Goal: Use online tool/utility: Utilize a website feature to perform a specific function

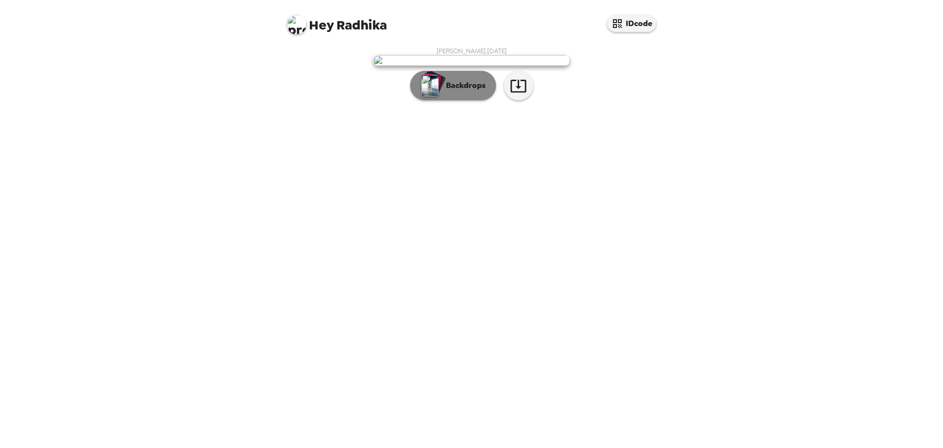
click at [474, 100] on button "Backdrops" at bounding box center [453, 85] width 86 height 29
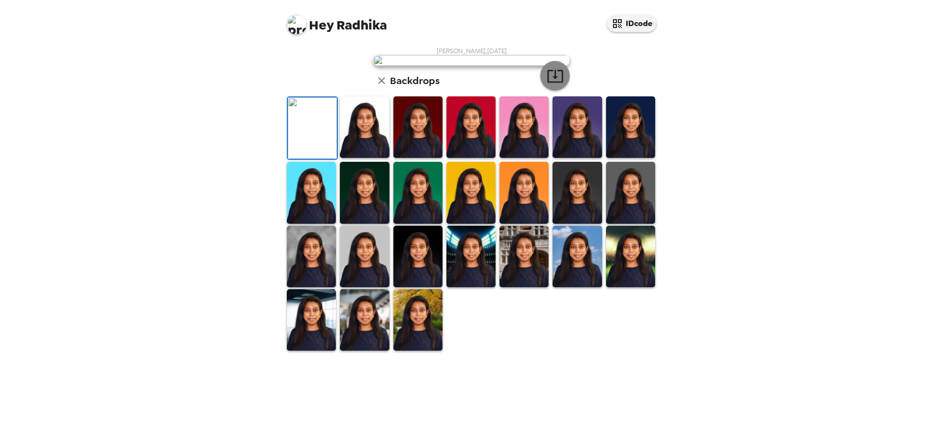
click at [555, 85] on icon "button" at bounding box center [555, 75] width 17 height 17
click at [380, 350] on img at bounding box center [364, 319] width 49 height 61
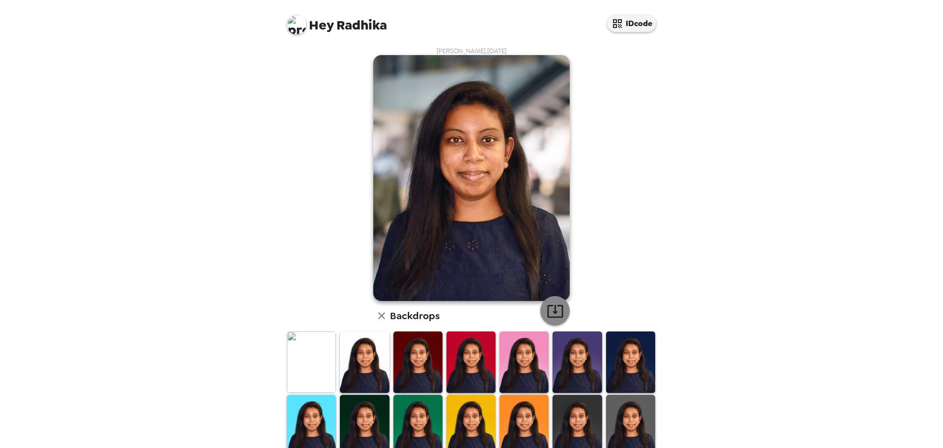
click at [547, 311] on icon "button" at bounding box center [555, 311] width 16 height 13
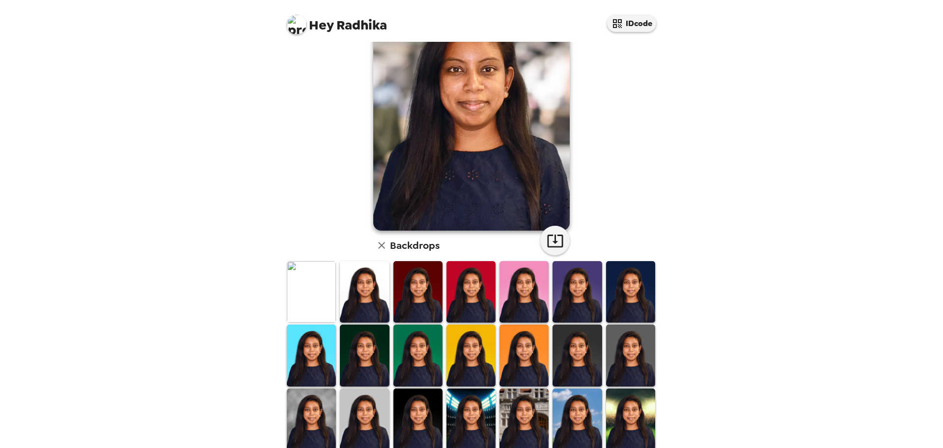
scroll to position [148, 0]
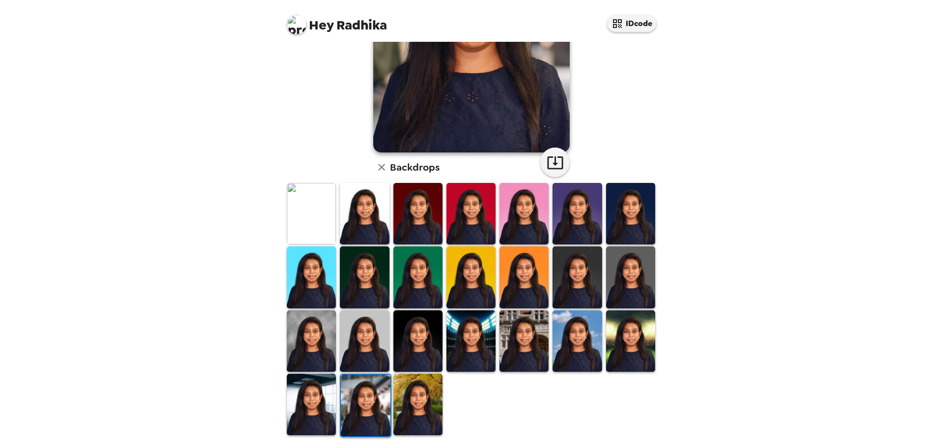
click at [582, 354] on img at bounding box center [577, 340] width 49 height 61
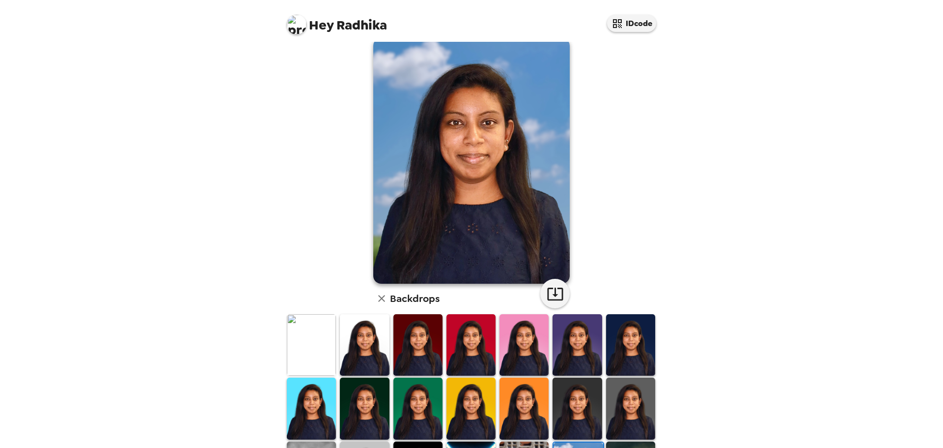
scroll to position [0, 0]
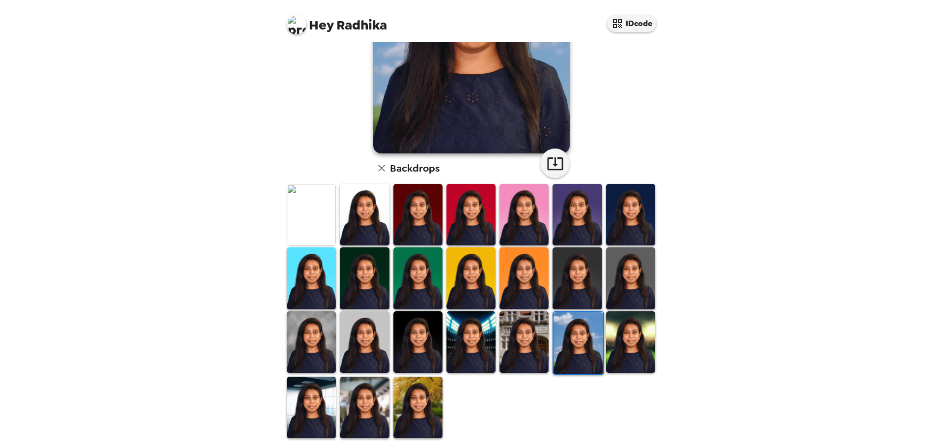
click at [621, 353] on img at bounding box center [630, 341] width 49 height 61
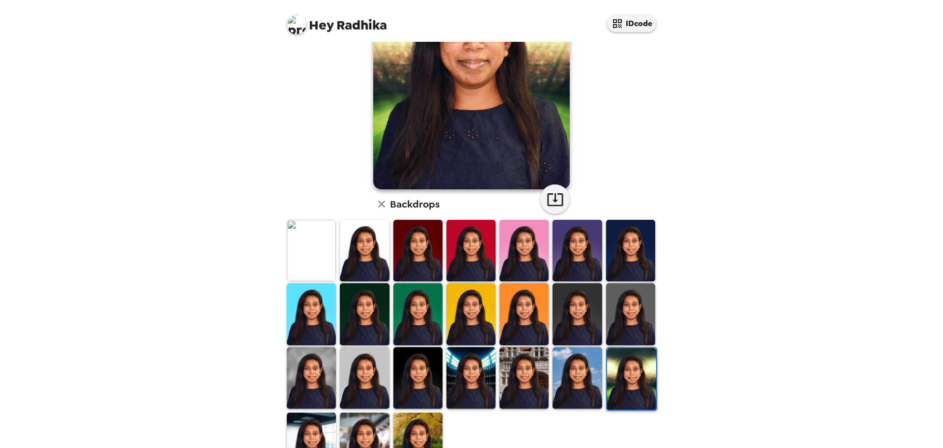
scroll to position [49, 0]
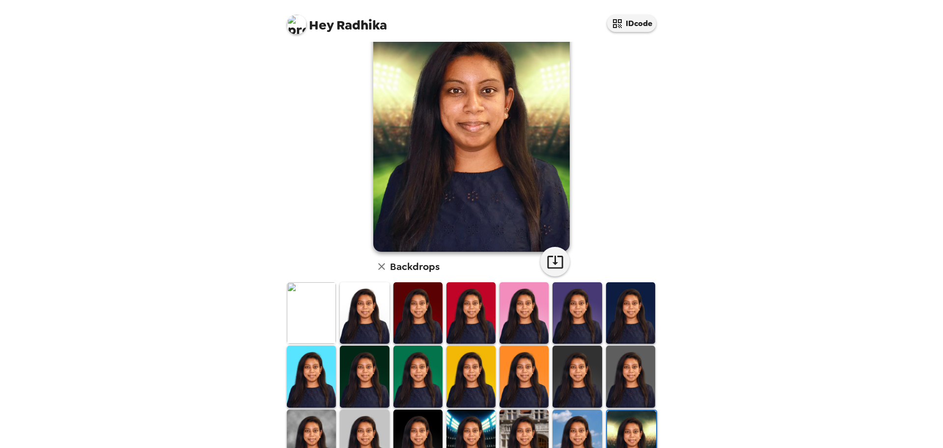
click at [627, 373] on img at bounding box center [630, 375] width 49 height 61
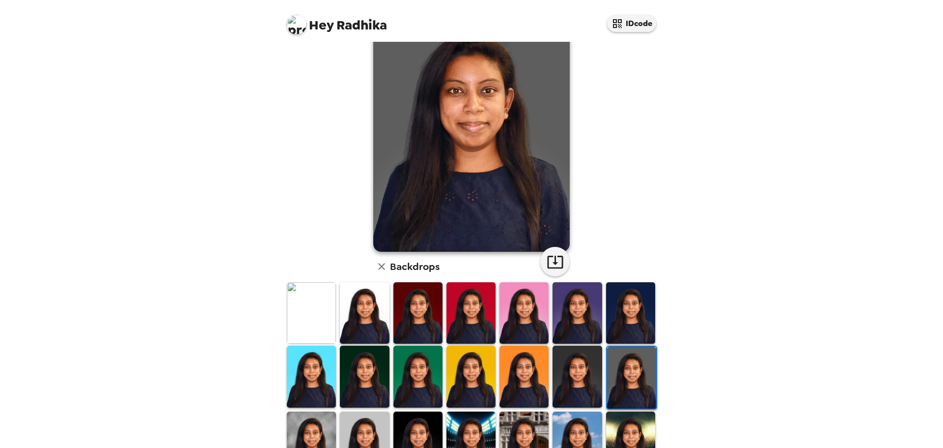
click at [631, 335] on img at bounding box center [630, 312] width 49 height 61
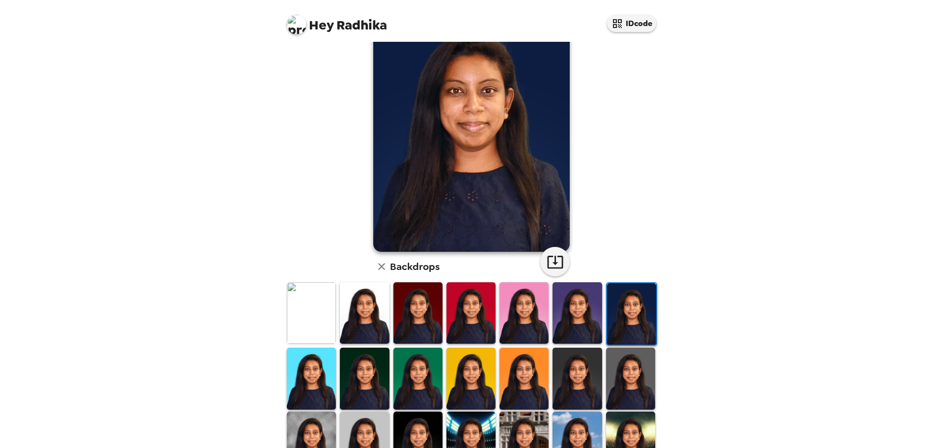
click at [592, 324] on img at bounding box center [577, 312] width 49 height 61
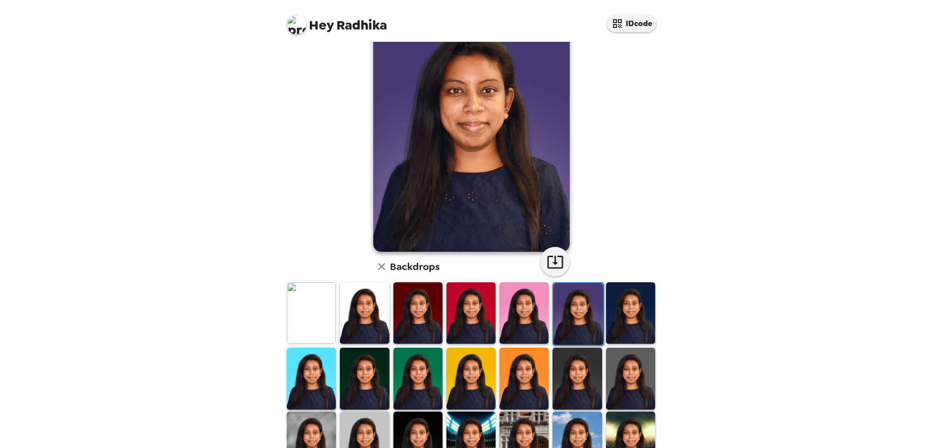
click at [579, 360] on img at bounding box center [577, 377] width 49 height 61
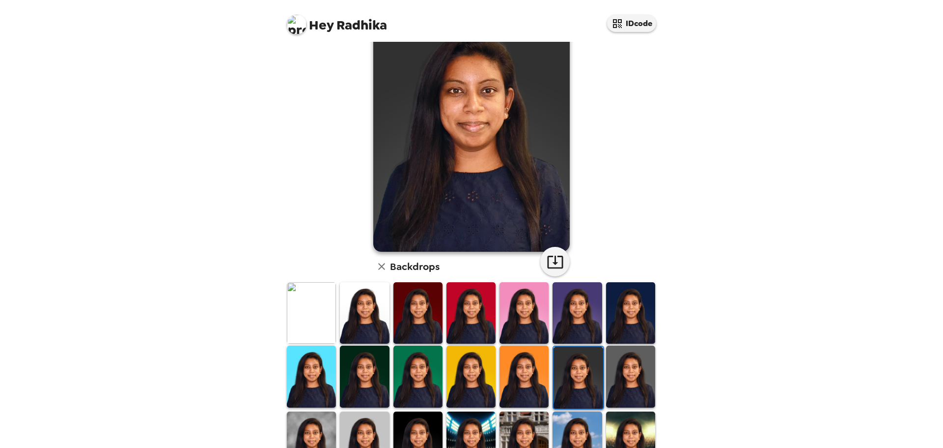
click at [521, 370] on img at bounding box center [524, 375] width 49 height 61
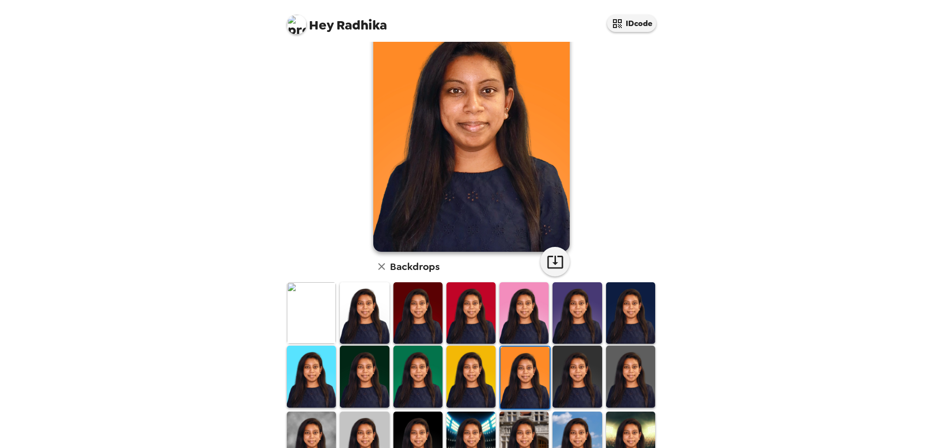
click at [477, 374] on img at bounding box center [471, 375] width 49 height 61
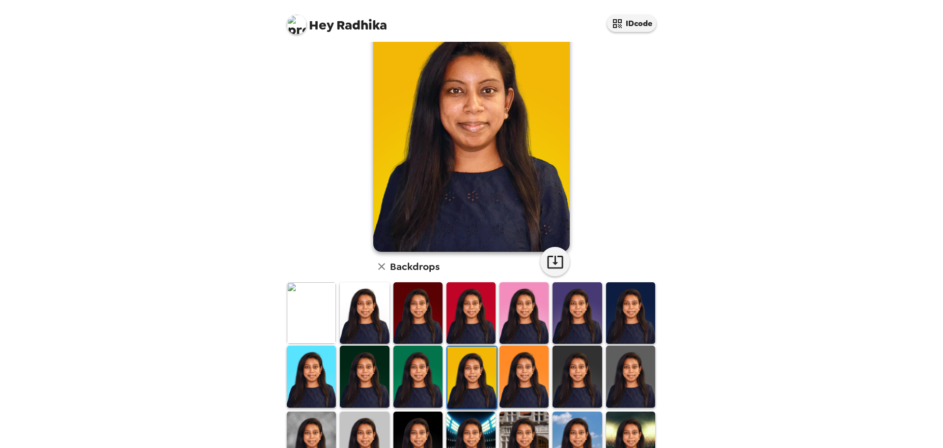
click at [333, 385] on img at bounding box center [311, 375] width 49 height 61
